Goal: Book appointment/travel/reservation

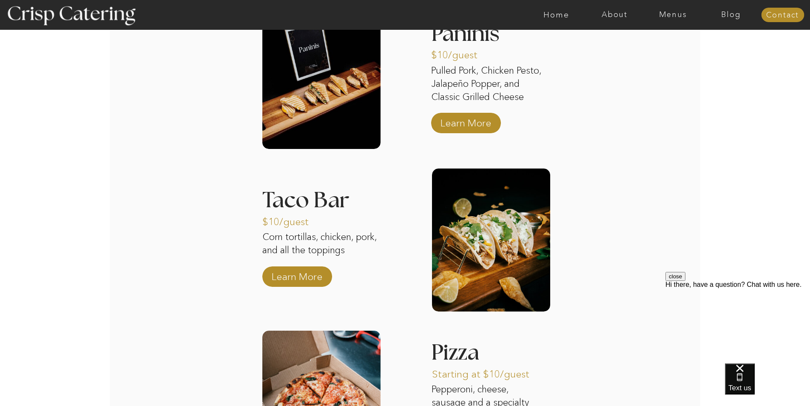
scroll to position [1276, 0]
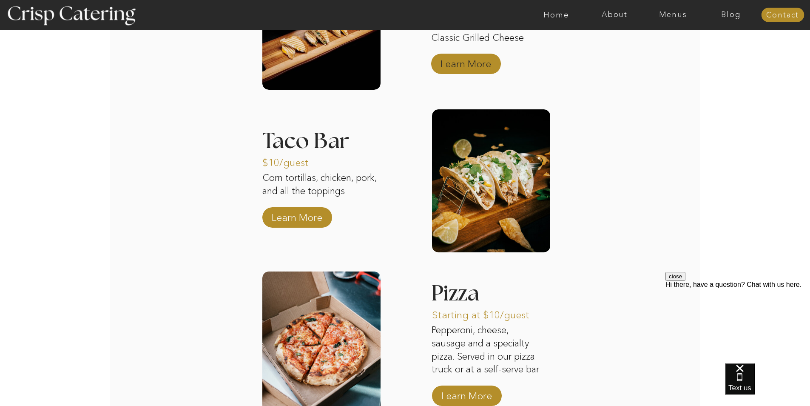
click at [452, 71] on p "Learn More" at bounding box center [466, 61] width 57 height 25
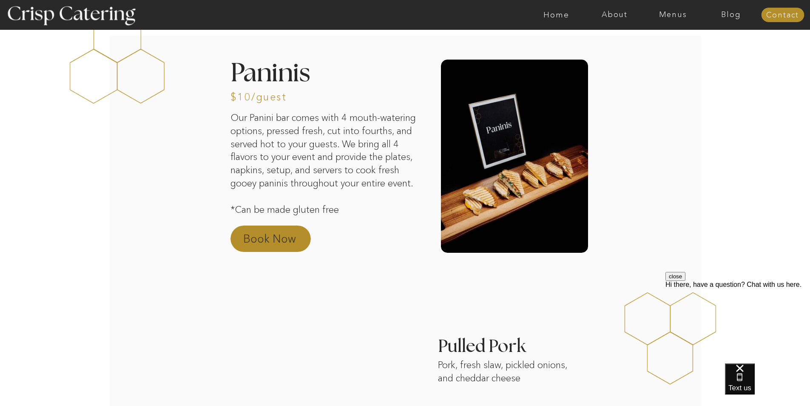
click at [250, 245] on p "Book Now" at bounding box center [280, 241] width 75 height 20
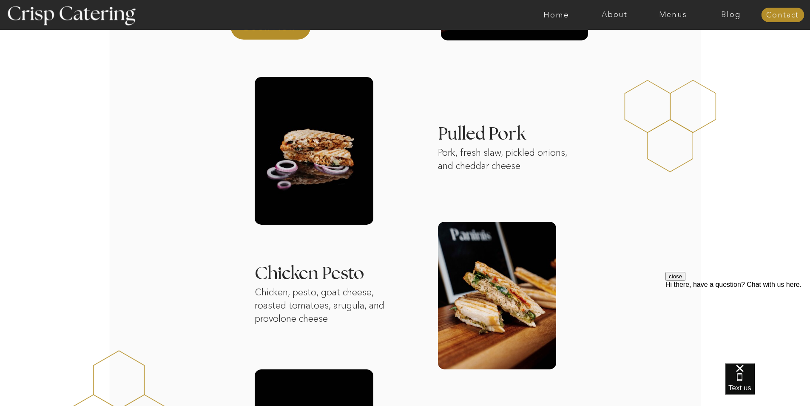
scroll to position [167, 0]
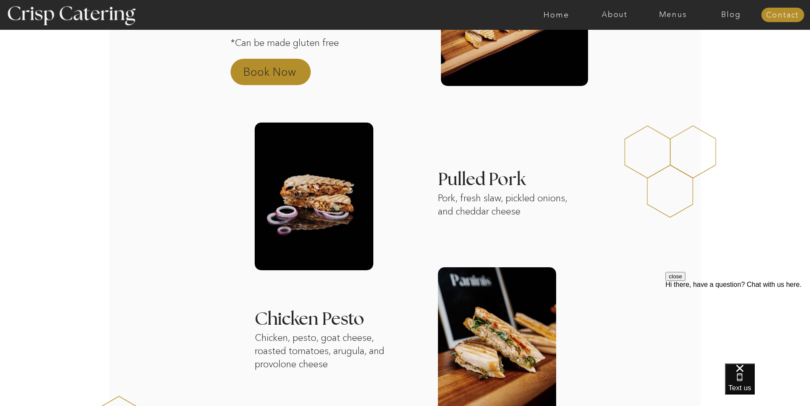
click at [280, 73] on p "Book Now" at bounding box center [280, 74] width 75 height 20
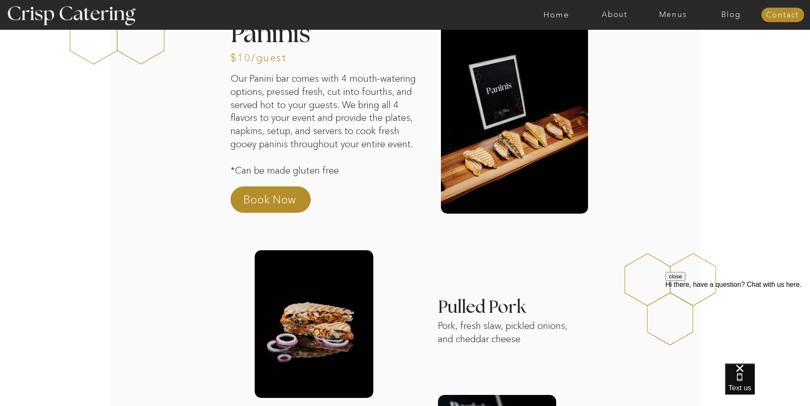
scroll to position [0, 0]
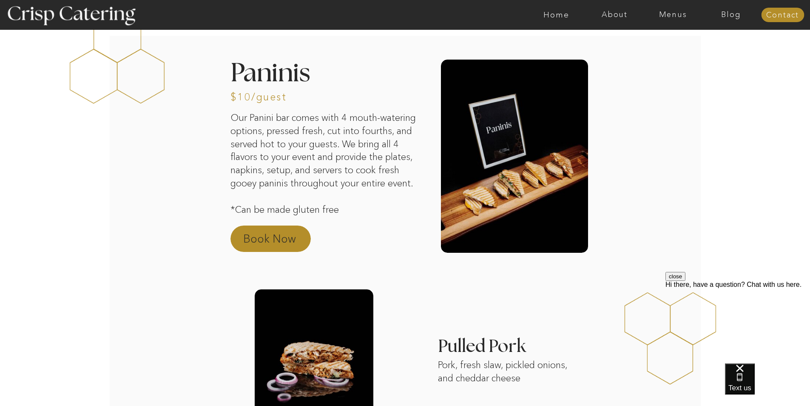
click at [260, 245] on p "Book Now" at bounding box center [280, 241] width 75 height 20
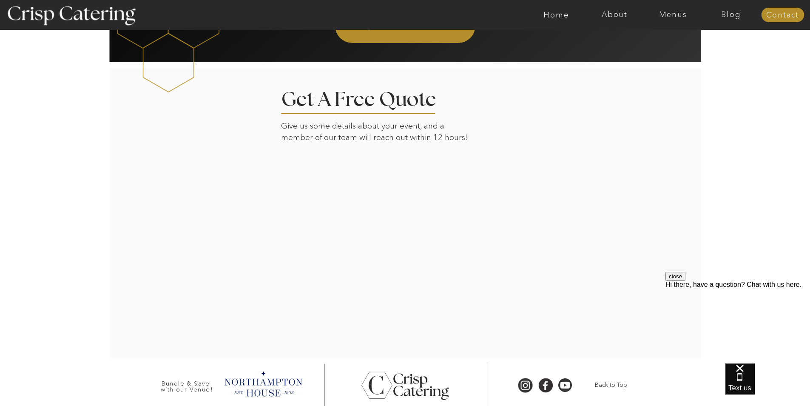
scroll to position [1401, 0]
